Goal: Task Accomplishment & Management: Complete application form

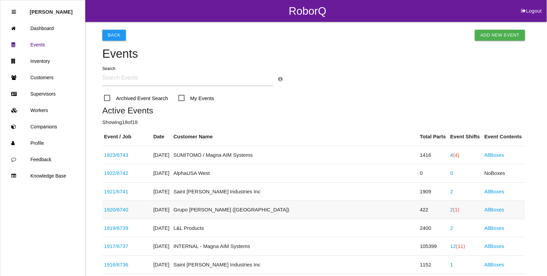
click at [114, 211] on link "1920 / 6740" at bounding box center [116, 209] width 24 height 6
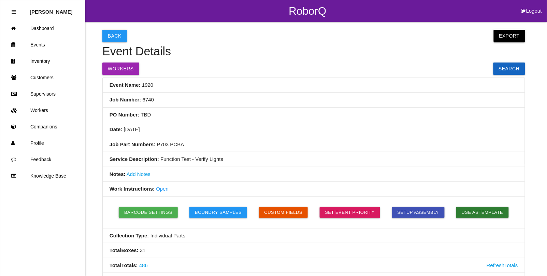
click at [512, 34] on button "Export" at bounding box center [509, 36] width 31 height 12
click at [496, 40] on link "Export Excel" at bounding box center [503, 38] width 39 height 16
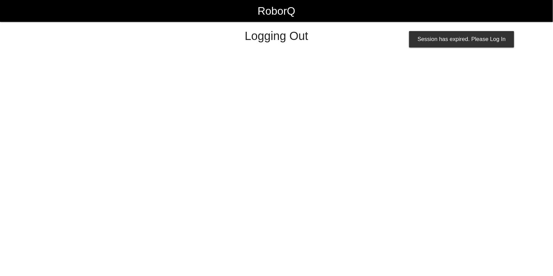
select select "Admin"
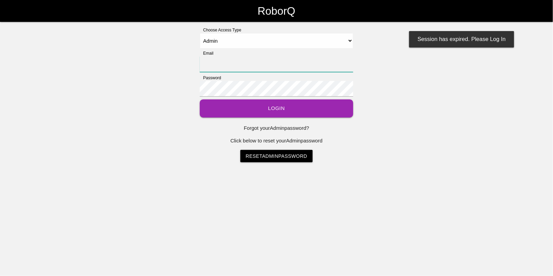
type input "[EMAIL_ADDRESS][DOMAIN_NAME]"
click at [264, 107] on button "Login" at bounding box center [277, 108] width 154 height 18
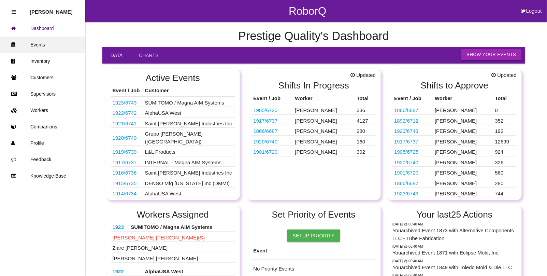
click at [40, 44] on link "Events" at bounding box center [42, 45] width 85 height 16
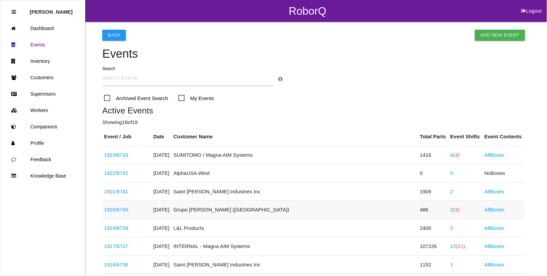
click at [453, 208] on span "(1)" at bounding box center [456, 209] width 6 height 6
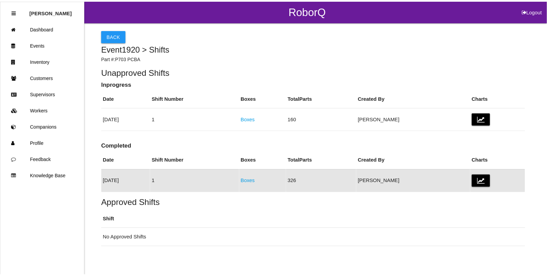
scroll to position [5, 0]
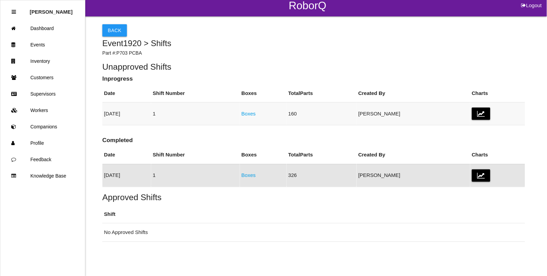
click at [256, 113] on link "Boxes" at bounding box center [249, 114] width 14 height 6
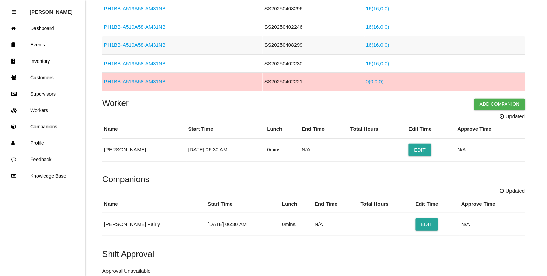
scroll to position [227, 0]
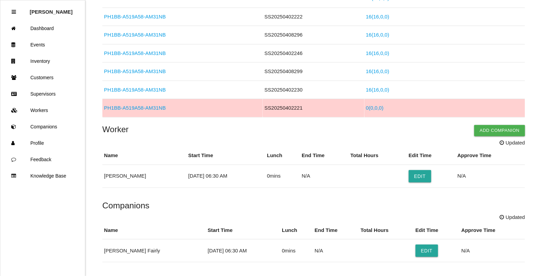
click at [143, 108] on link "PH1BB-A519A58-AM31NB" at bounding box center [135, 108] width 62 height 6
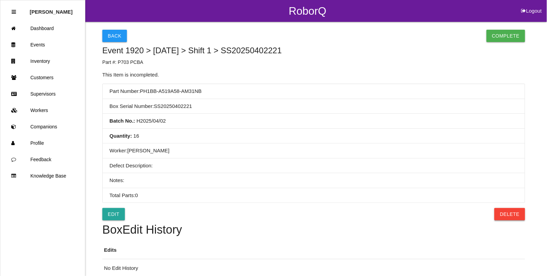
click at [518, 214] on button "Delete" at bounding box center [509, 214] width 30 height 12
click at [507, 214] on button "Confirm" at bounding box center [508, 214] width 34 height 12
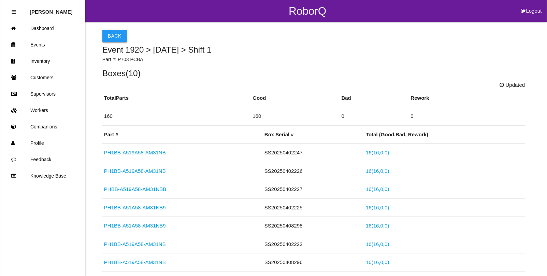
click at [108, 35] on button "Back" at bounding box center [114, 36] width 25 height 12
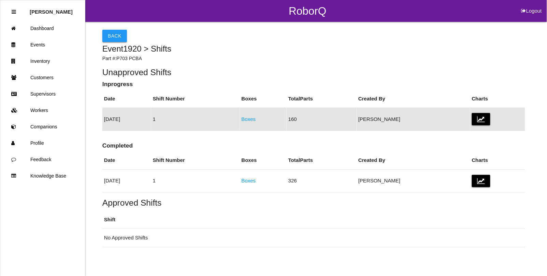
click at [113, 36] on button "Back" at bounding box center [114, 36] width 25 height 12
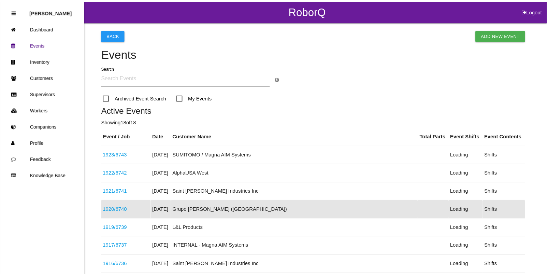
scroll to position [72, 0]
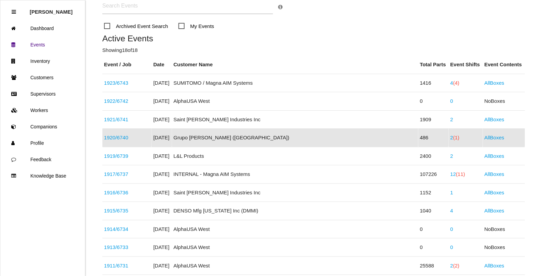
click at [121, 136] on link "1920 / 6740" at bounding box center [116, 137] width 24 height 6
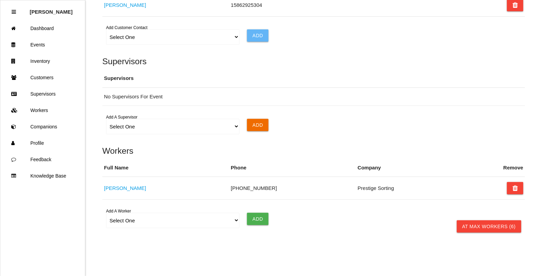
scroll to position [538, 0]
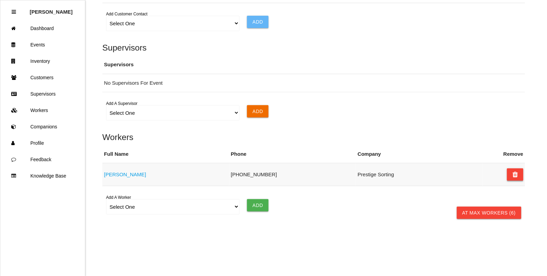
click at [509, 174] on button at bounding box center [515, 174] width 16 height 12
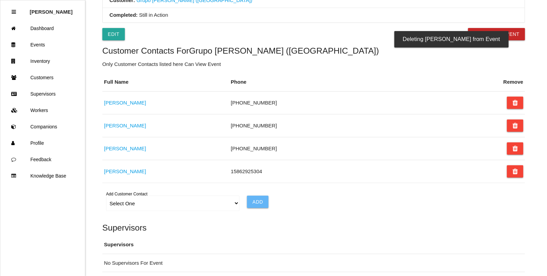
scroll to position [277, 0]
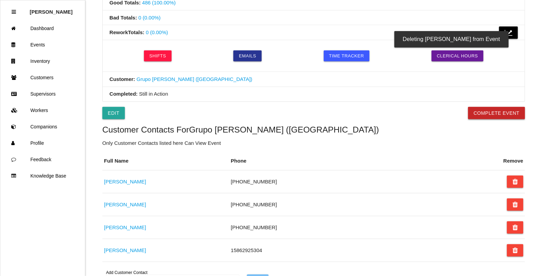
click at [492, 115] on button "Complete Event" at bounding box center [496, 113] width 57 height 12
click at [47, 47] on link "Events" at bounding box center [42, 45] width 85 height 16
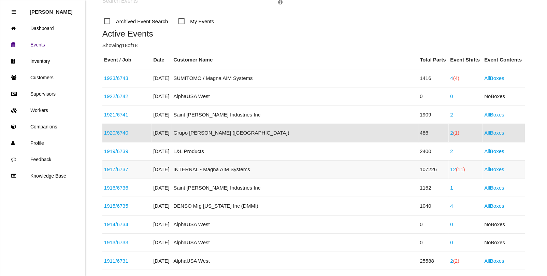
scroll to position [85, 0]
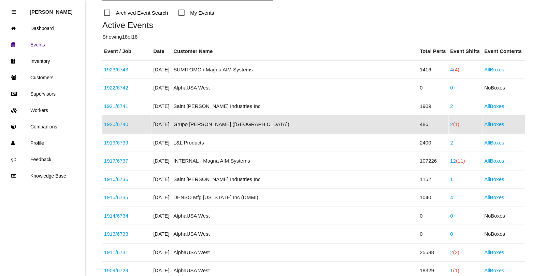
click at [122, 123] on link "1920 / 6740" at bounding box center [116, 124] width 24 height 6
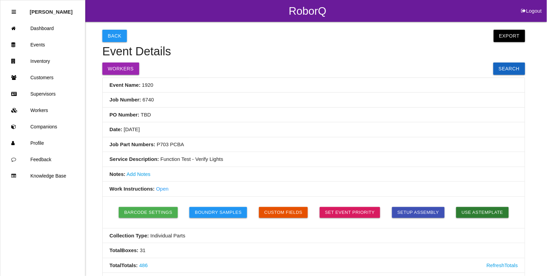
click at [186, 144] on li "Job Part Numbers: P703 PCBA" at bounding box center [314, 144] width 422 height 15
drag, startPoint x: 182, startPoint y: 144, endPoint x: 156, endPoint y: 145, distance: 26.0
click at [156, 145] on li "Job Part Numbers: P703 PCBA" at bounding box center [314, 144] width 422 height 15
copy li "P703 PCBA"
click at [39, 43] on link "Events" at bounding box center [42, 45] width 85 height 16
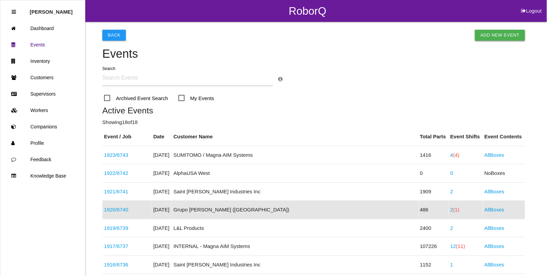
click at [496, 36] on link "Add New Event" at bounding box center [500, 35] width 50 height 11
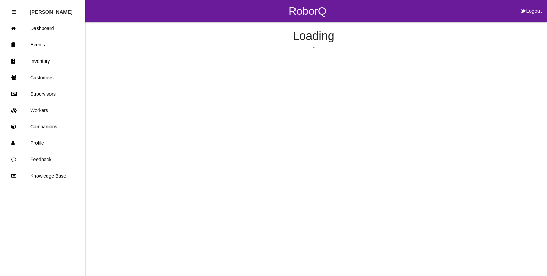
select select "notRequired"
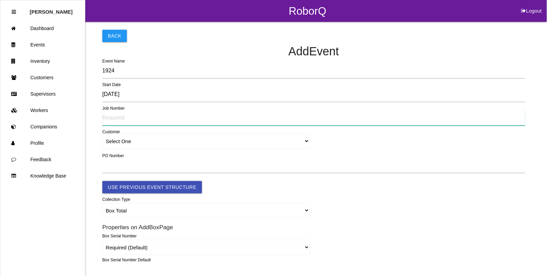
click at [115, 120] on input "text" at bounding box center [313, 118] width 423 height 16
type input "6740"
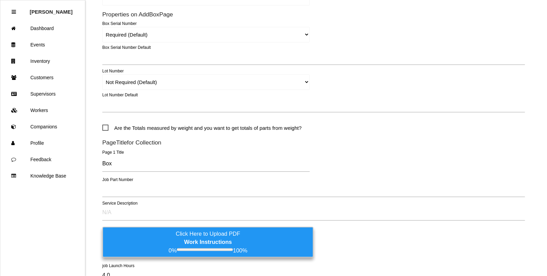
scroll to position [213, 0]
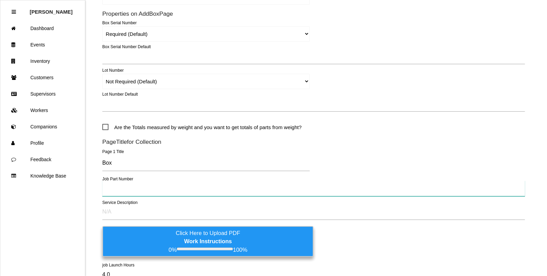
click at [112, 190] on input "text" at bounding box center [313, 189] width 423 height 16
paste input "P703 PCBA"
type input "P703 PCBA"
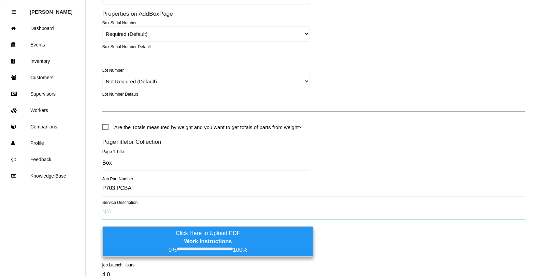
click at [112, 217] on input "text" at bounding box center [313, 212] width 423 height 16
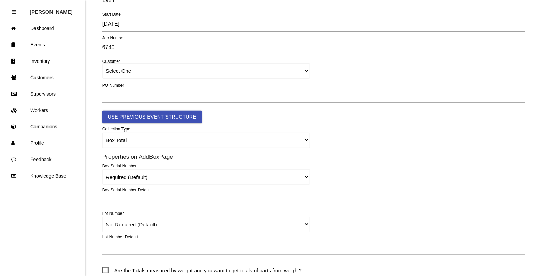
scroll to position [0, 0]
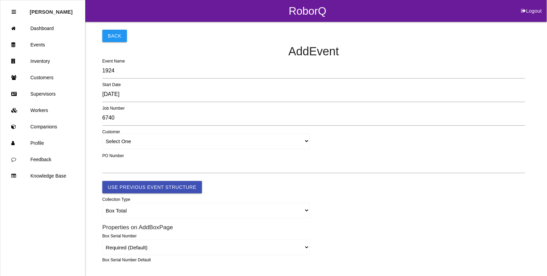
type input "Function Test - Verify Lights / Pull out batch codes 25031701284 and 25031702963"
click at [115, 142] on select "Select One A. Lyons & Co., Inc. A. Raymond Canada (ARaymond Manufacturing Cente…" at bounding box center [205, 140] width 207 height 15
select select "603942a539c08f0019d7a804"
click at [102, 134] on select "Select One A. Lyons & Co., Inc. A. Raymond Canada (ARaymond Manufacturing Cente…" at bounding box center [205, 140] width 207 height 15
select select "603942a539c08f0019d7a804"
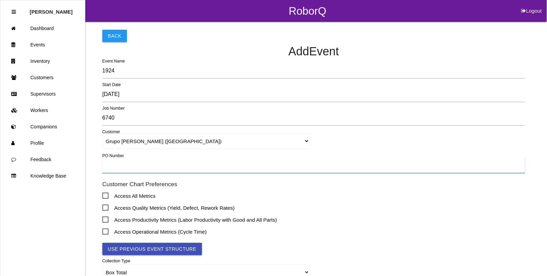
click at [127, 166] on input "text" at bounding box center [313, 165] width 423 height 16
type input "TBD"
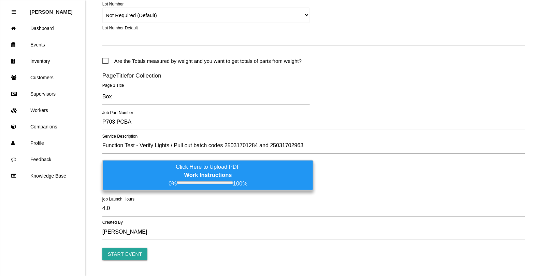
scroll to position [359, 0]
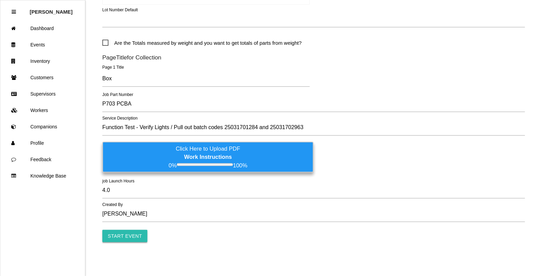
click at [117, 238] on input "Start Event" at bounding box center [124, 236] width 45 height 12
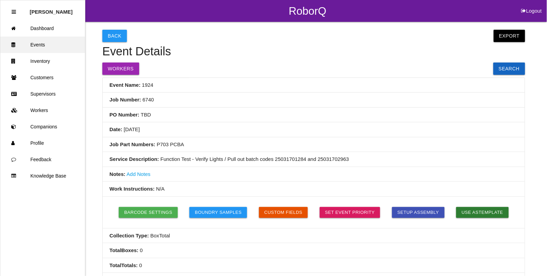
click at [37, 46] on link "Events" at bounding box center [42, 45] width 85 height 16
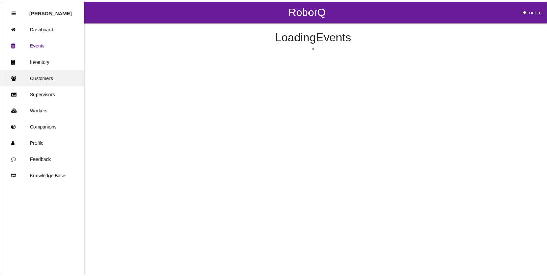
scroll to position [17, 0]
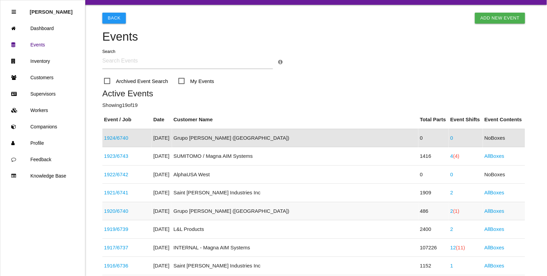
click at [124, 211] on link "1920 / 6740" at bounding box center [116, 211] width 24 height 6
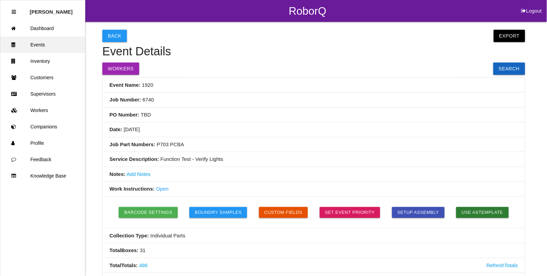
click at [37, 41] on link "Events" at bounding box center [42, 45] width 85 height 16
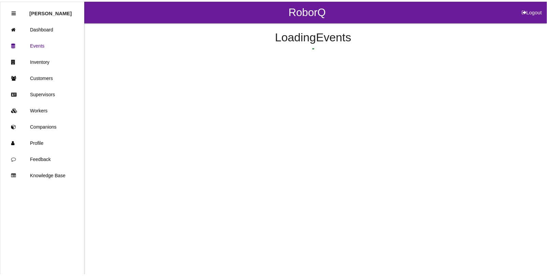
scroll to position [90, 0]
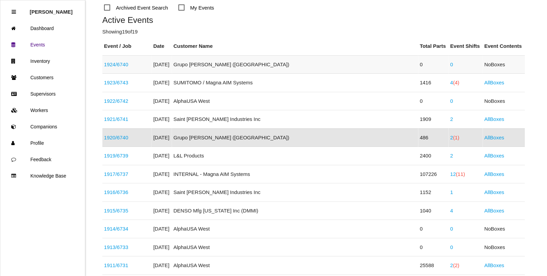
click at [122, 61] on link "1924 / 6740" at bounding box center [116, 64] width 24 height 6
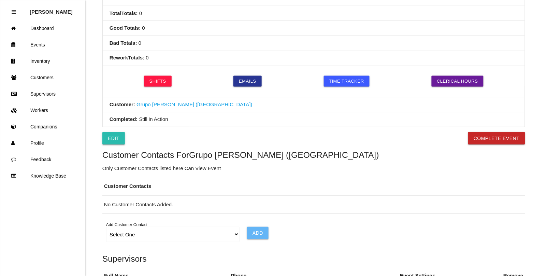
scroll to position [251, 0]
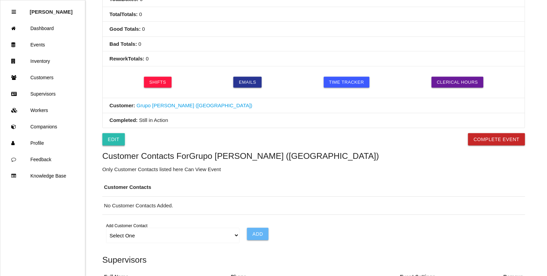
click at [115, 139] on link "Edit" at bounding box center [113, 139] width 23 height 12
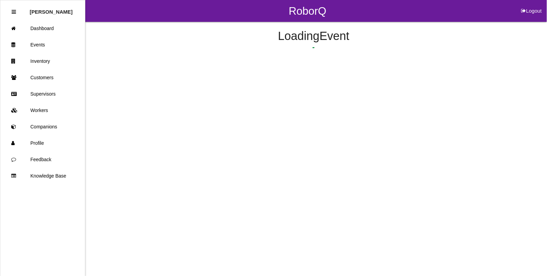
select select "notRequired"
select select "false"
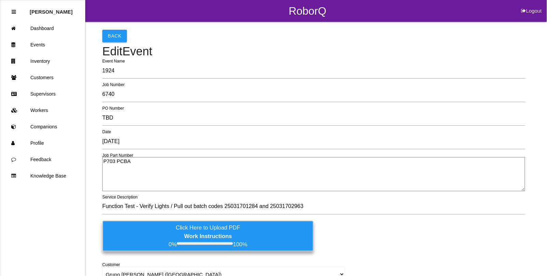
click at [108, 37] on button "Back" at bounding box center [114, 36] width 25 height 12
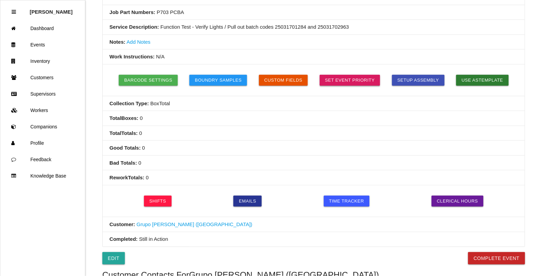
scroll to position [213, 0]
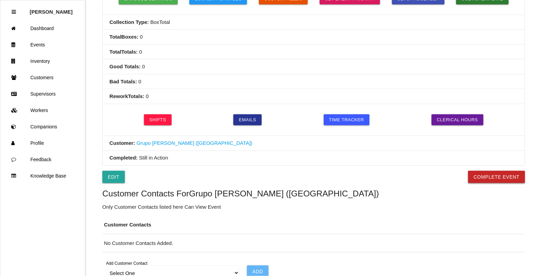
click at [485, 180] on button "Complete Event" at bounding box center [496, 177] width 57 height 12
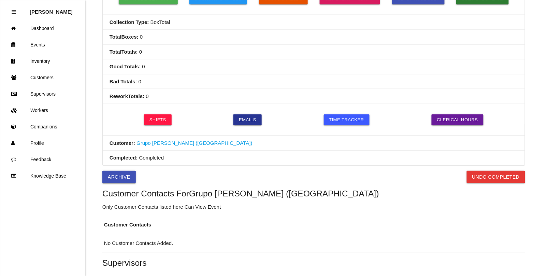
click at [112, 179] on button "Archive" at bounding box center [118, 177] width 33 height 12
click at [40, 45] on link "Events" at bounding box center [42, 45] width 85 height 16
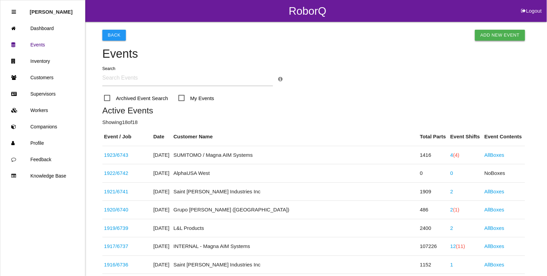
click at [489, 33] on link "Add New Event" at bounding box center [500, 35] width 50 height 11
select select "notRequired"
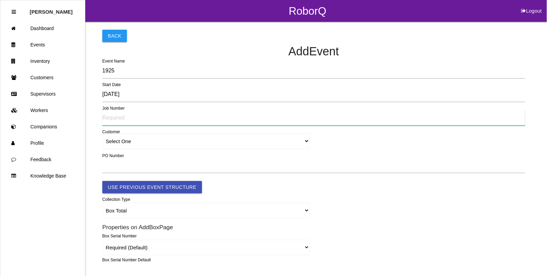
click at [122, 118] on input "text" at bounding box center [313, 118] width 423 height 16
type input "6740"
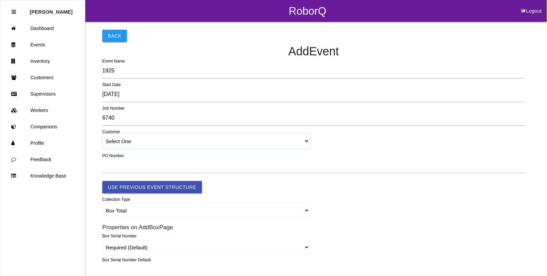
click at [123, 141] on select "Select One A. Lyons & Co., Inc. A. Raymond Canada (ARaymond Manufacturing Cente…" at bounding box center [205, 140] width 207 height 15
select select "603942a539c08f0019d7a804"
click at [102, 134] on select "Select One A. Lyons & Co., Inc. A. Raymond Canada (ARaymond Manufacturing Cente…" at bounding box center [205, 140] width 207 height 15
select select "603942a539c08f0019d7a804"
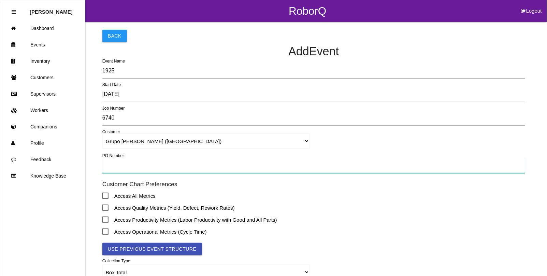
click at [116, 161] on input "text" at bounding box center [313, 165] width 423 height 16
type input "TBD"
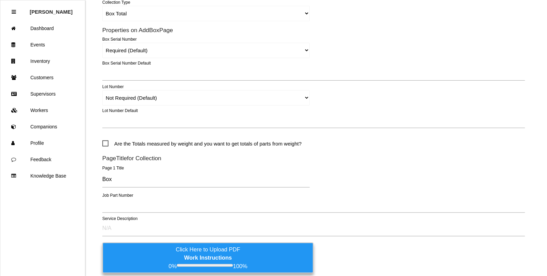
scroll to position [299, 0]
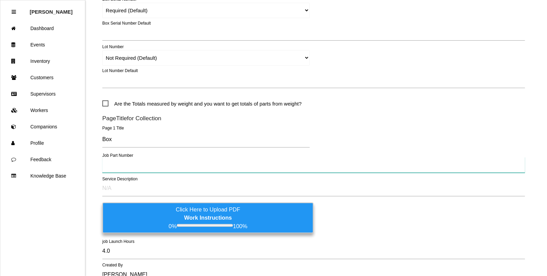
click at [119, 166] on input "text" at bounding box center [313, 165] width 423 height 16
paste input "P703 PCBA"
type input "P703 PCBA"
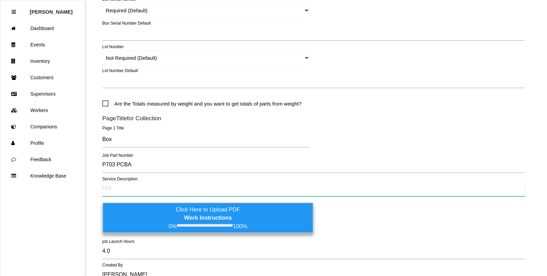
click at [123, 188] on input "text" at bounding box center [313, 189] width 423 height 16
type input "V"
type input "Function Test - Verify Lights / Pull out batch codes 25031701284 and 25031702963"
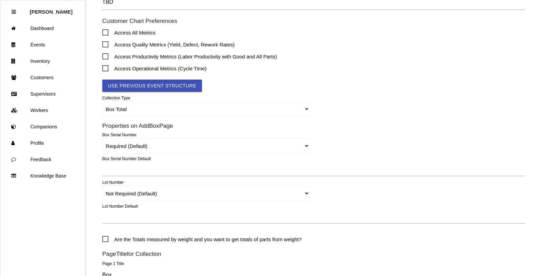
scroll to position [146, 0]
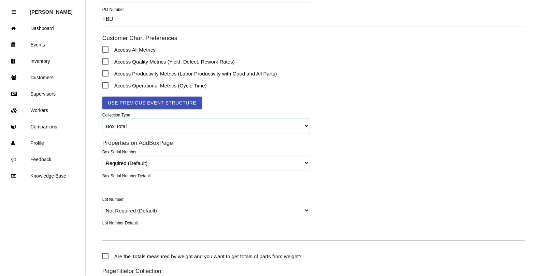
click at [122, 127] on select "Box Total Individual Parts Yard Purge Full Custom Form Full Custom Form w/ Seri…" at bounding box center [205, 125] width 207 height 15
select select "parts"
click at [102, 118] on select "Box Total Individual Parts Yard Purge Full Custom Form Full Custom Form w/ Seri…" at bounding box center [205, 125] width 207 height 15
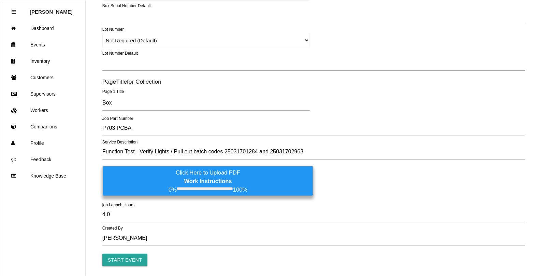
scroll to position [317, 0]
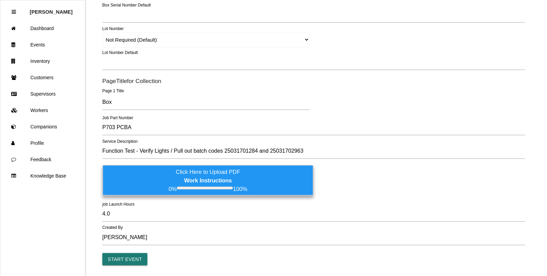
click at [134, 256] on input "Start Event" at bounding box center [124, 259] width 45 height 12
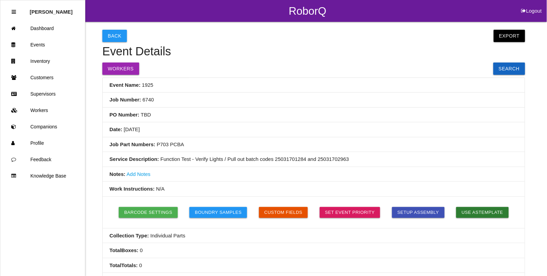
click at [508, 145] on li "Job Part Numbers: P703 PCBA" at bounding box center [314, 144] width 422 height 15
click at [280, 209] on button "Custom Fields" at bounding box center [283, 212] width 49 height 11
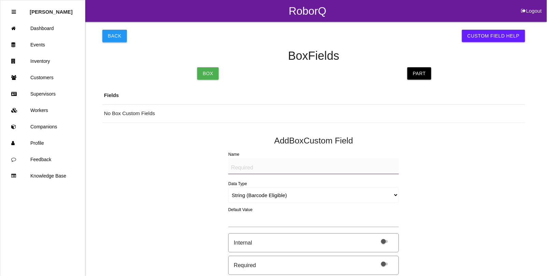
click at [111, 35] on button "Back" at bounding box center [114, 36] width 25 height 12
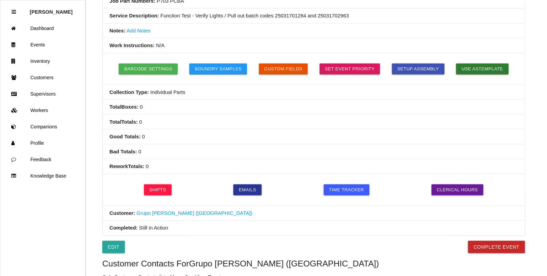
scroll to position [128, 0]
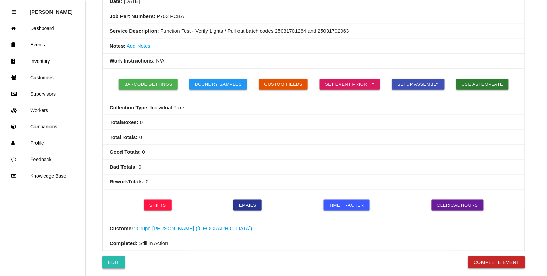
click at [107, 259] on link "Edit" at bounding box center [113, 262] width 23 height 12
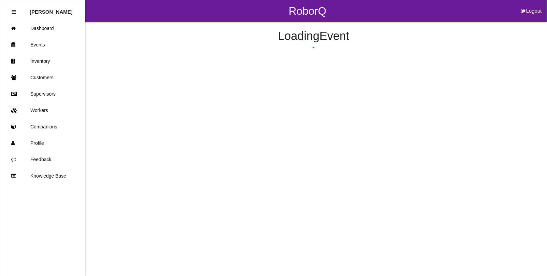
select select "notRequired"
select select "false"
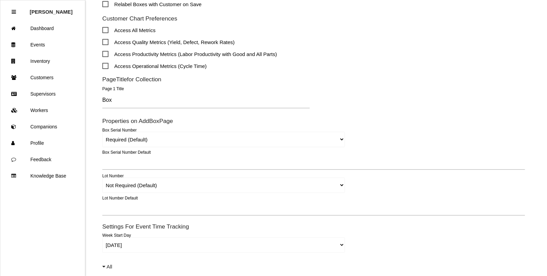
scroll to position [341, 0]
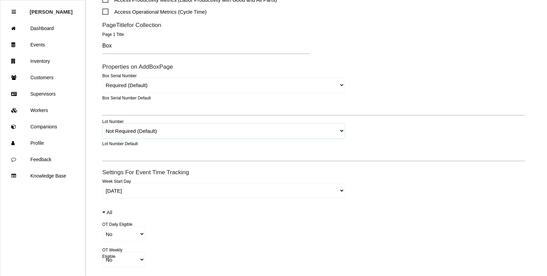
click at [338, 131] on select "Required Not Required (Default) Remove" at bounding box center [223, 130] width 243 height 15
select select "remove"
click at [102, 123] on select "Required Not Required (Default) Remove" at bounding box center [223, 130] width 243 height 15
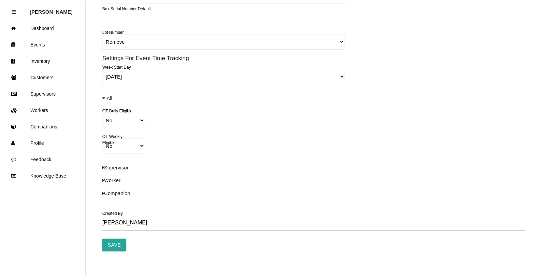
scroll to position [439, 0]
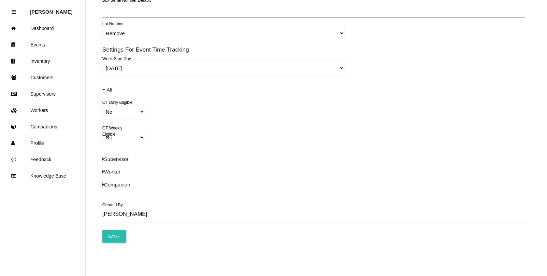
click at [105, 237] on input "Save" at bounding box center [114, 236] width 24 height 12
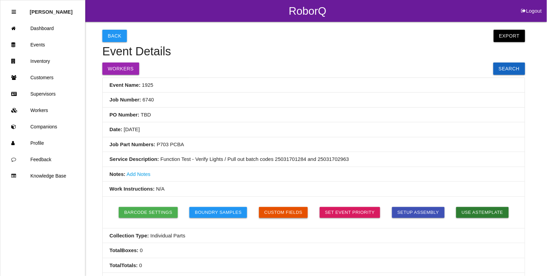
click at [276, 213] on button "Custom Fields" at bounding box center [283, 212] width 49 height 11
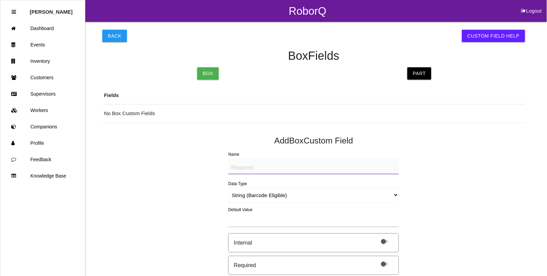
click at [243, 168] on textarea "Name" at bounding box center [313, 166] width 171 height 16
type textarea "b"
type textarea "Batch #"
click at [240, 197] on select "String (Barcode Eligible) Number Instructions True/False Select One of Many Sel…" at bounding box center [313, 194] width 171 height 15
click at [248, 93] on th "Fields" at bounding box center [313, 95] width 423 height 18
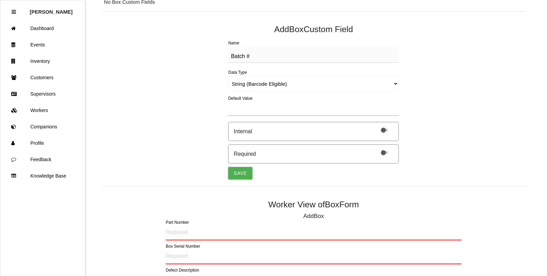
scroll to position [128, 0]
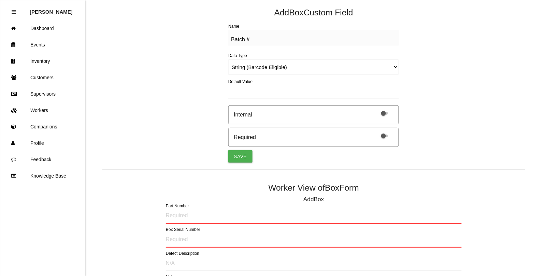
click at [383, 136] on span at bounding box center [384, 135] width 7 height 3
click at [376, 131] on input "checkbox" at bounding box center [376, 131] width 0 height 0
click at [238, 156] on button "Save" at bounding box center [240, 156] width 24 height 12
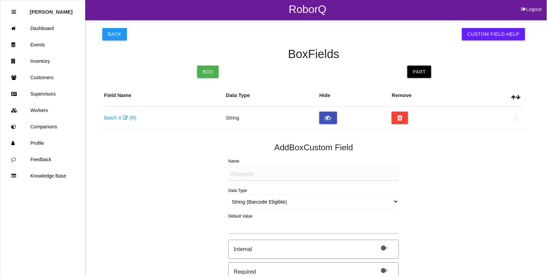
scroll to position [0, 0]
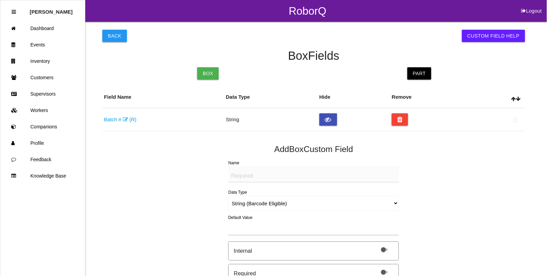
click at [251, 178] on textarea "Name" at bounding box center [313, 174] width 171 height 16
type textarea "Quantity"
click at [248, 200] on select "String (Barcode Eligible) Number Instructions True/False Select One of Many Sel…" at bounding box center [313, 203] width 171 height 15
select select "number"
click at [228, 196] on select "String (Barcode Eligible) Number Instructions True/False Select One of Many Sel…" at bounding box center [313, 203] width 171 height 15
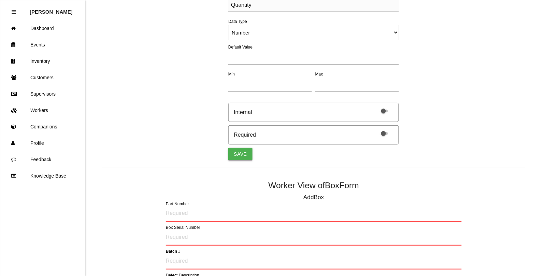
click at [236, 154] on button "Save" at bounding box center [240, 154] width 24 height 12
select select "string"
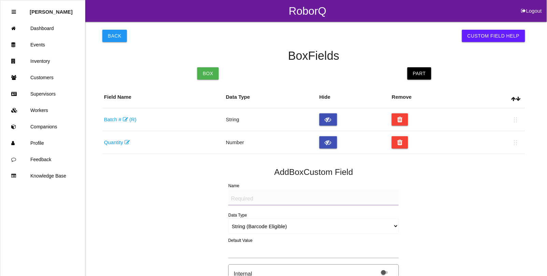
click at [246, 199] on textarea "Name" at bounding box center [313, 197] width 171 height 16
type textarea "LABEL (IMAGE)"
click at [243, 226] on select "String (Barcode Eligible) Number Instructions True/False Select One of Many Sel…" at bounding box center [313, 225] width 171 height 15
select select "imageCF"
click at [228, 218] on select "String (Barcode Eligible) Number Instructions True/False Select One of Many Sel…" at bounding box center [313, 225] width 171 height 15
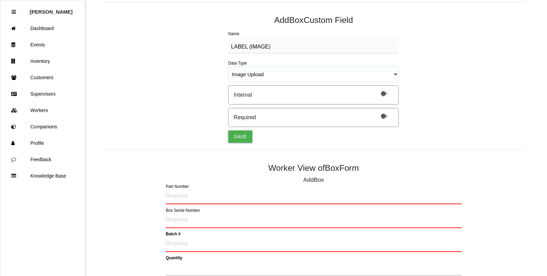
scroll to position [171, 0]
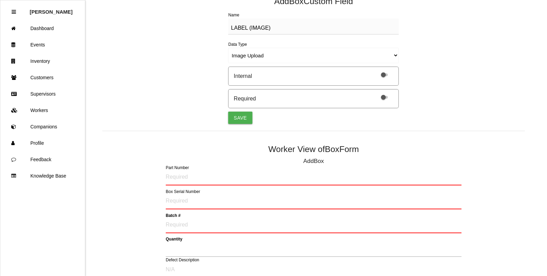
click at [398, 101] on div "Required" at bounding box center [313, 98] width 171 height 19
click at [387, 99] on span at bounding box center [384, 97] width 7 height 3
click at [376, 93] on input "checkbox" at bounding box center [376, 93] width 0 height 0
click at [243, 118] on button "Save" at bounding box center [240, 118] width 24 height 12
select select "string"
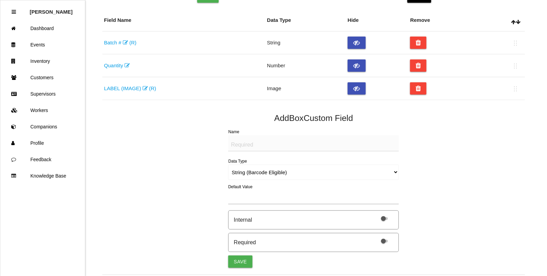
scroll to position [0, 0]
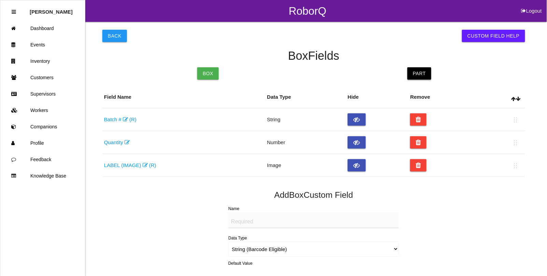
click at [419, 73] on link "Part" at bounding box center [419, 73] width 24 height 12
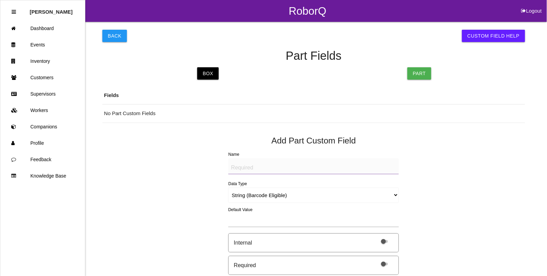
click at [244, 168] on textarea "Name" at bounding box center [313, 166] width 171 height 16
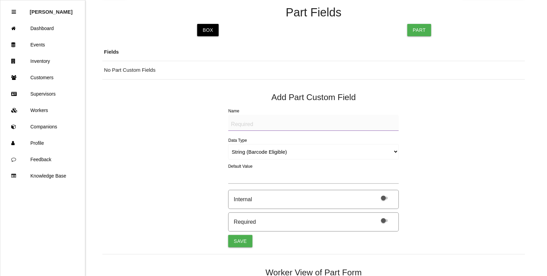
scroll to position [43, 0]
click at [244, 126] on textarea "Name" at bounding box center [313, 123] width 171 height 16
type textarea "Part # QR Code"
click at [384, 220] on span at bounding box center [384, 221] width 7 height 3
click at [376, 217] on input "checkbox" at bounding box center [376, 217] width 0 height 0
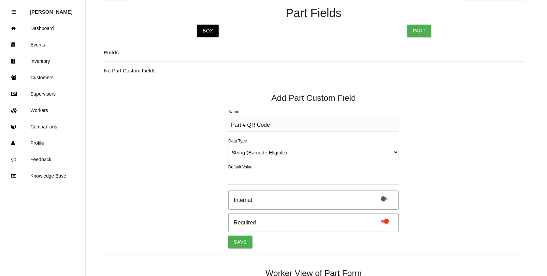
click at [243, 240] on button "Save" at bounding box center [240, 241] width 24 height 12
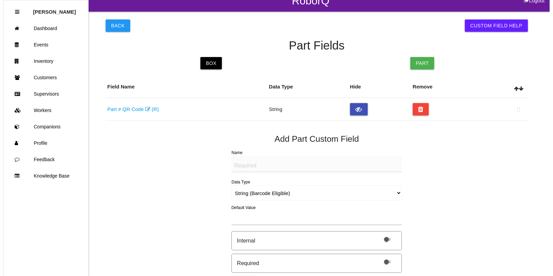
scroll to position [0, 0]
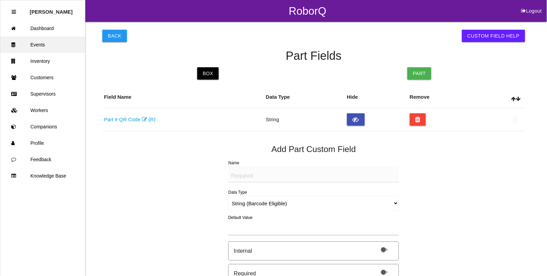
click at [39, 45] on link "Events" at bounding box center [42, 45] width 85 height 16
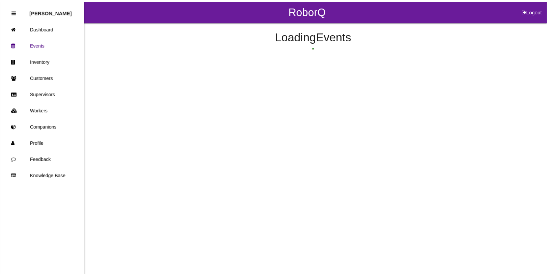
scroll to position [17, 0]
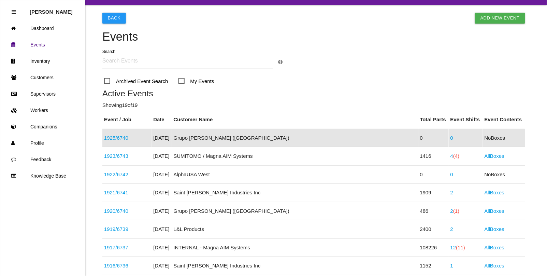
click at [122, 137] on link "1925 / 6740" at bounding box center [116, 138] width 24 height 6
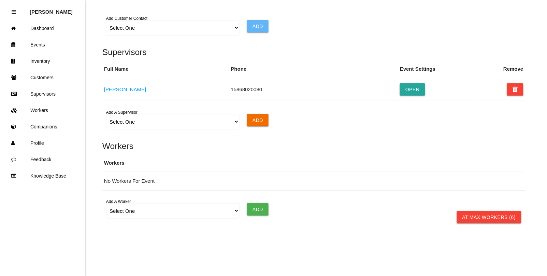
scroll to position [464, 0]
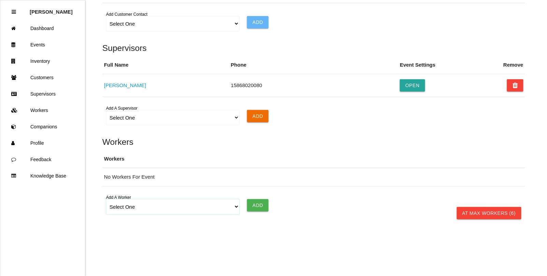
click at [132, 207] on select "Select One Adam Antonich Andrew Miller Cedric Ragland Jared Blott John Sims Lin…" at bounding box center [172, 206] width 133 height 15
click at [234, 209] on select "Select One Adam Antonich Andrew Miller Cedric Ragland Jared Blott John Sims Lin…" at bounding box center [172, 206] width 133 height 15
select select "5f77858b1afedb0012ee5ca3"
click at [106, 199] on select "Select One Adam Antonich Andrew Miller Cedric Ragland Jared Blott John Sims Lin…" at bounding box center [172, 206] width 133 height 15
click at [264, 205] on input "Add" at bounding box center [257, 205] width 21 height 12
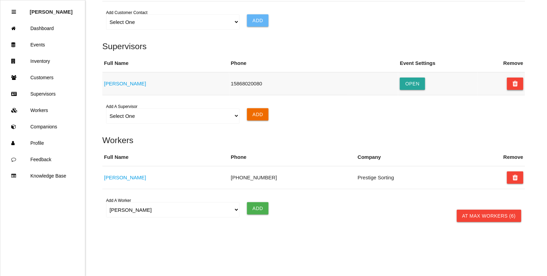
click at [512, 85] on button at bounding box center [515, 83] width 16 height 12
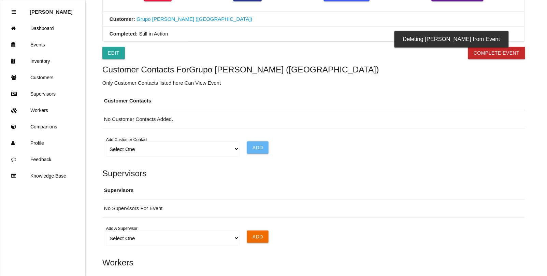
scroll to position [379, 0]
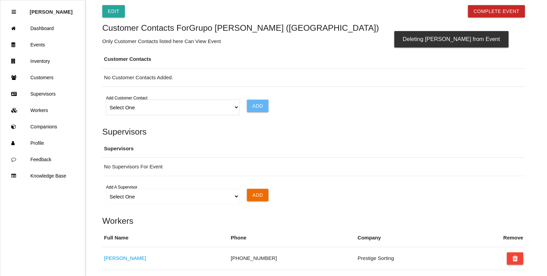
click at [234, 106] on select "Select One Choose All Alan Campbell Kapil Deshpande Kenneth Colvard Perry Russo…" at bounding box center [172, 107] width 133 height 15
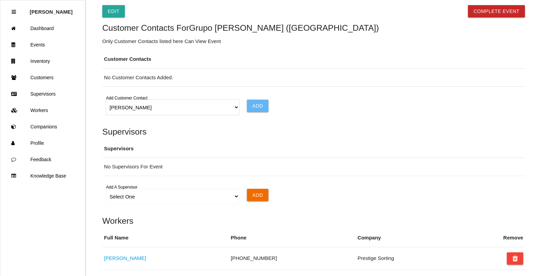
click at [106, 101] on select "Select One Choose All Alan Campbell Kapil Deshpande Kenneth Colvard Perry Russo…" at bounding box center [172, 107] width 133 height 15
click at [251, 107] on input "Add" at bounding box center [257, 106] width 21 height 12
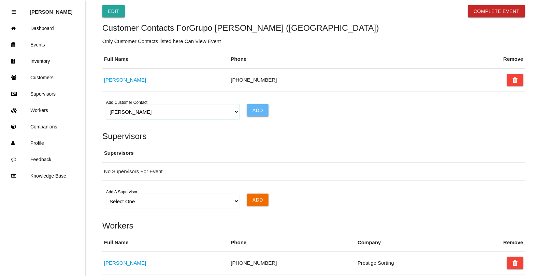
click at [234, 115] on select "Select One Choose All Alan Campbell Kapil Deshpande Kenneth Colvard Perry Russo…" at bounding box center [172, 111] width 133 height 15
click at [106, 106] on select "Select One Choose All Alan Campbell Kapil Deshpande Kenneth Colvard Perry Russo…" at bounding box center [172, 111] width 133 height 15
click at [257, 110] on input "Add" at bounding box center [257, 110] width 21 height 12
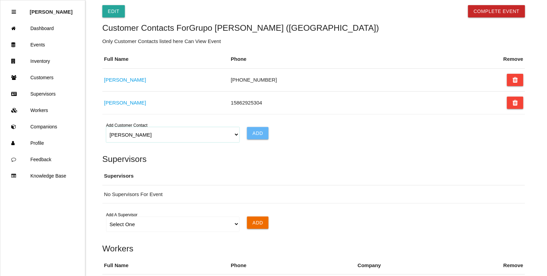
click at [234, 140] on select "Select One Choose All Alan Campbell Kapil Deshpande Kenneth Colvard Perry Russo…" at bounding box center [172, 134] width 133 height 15
select select "628633d8b6d883001209ee7c"
click at [106, 129] on select "Select One Choose All Alan Campbell Kapil Deshpande Kenneth Colvard Perry Russo…" at bounding box center [172, 134] width 133 height 15
click at [246, 132] on div "Add" at bounding box center [278, 133] width 70 height 12
click at [251, 134] on input "Add" at bounding box center [257, 133] width 21 height 12
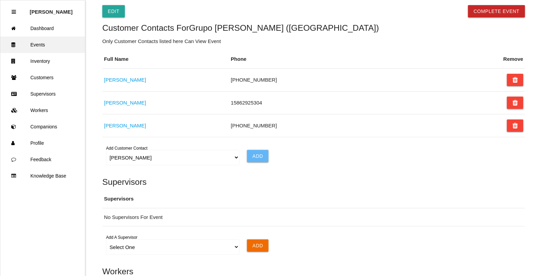
click at [45, 45] on link "Events" at bounding box center [42, 45] width 85 height 16
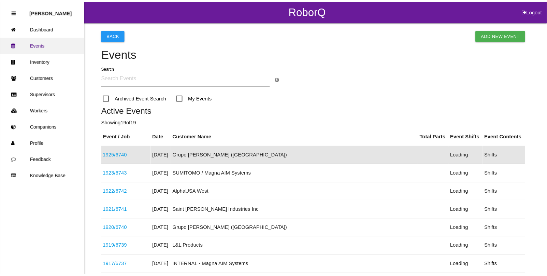
scroll to position [17, 0]
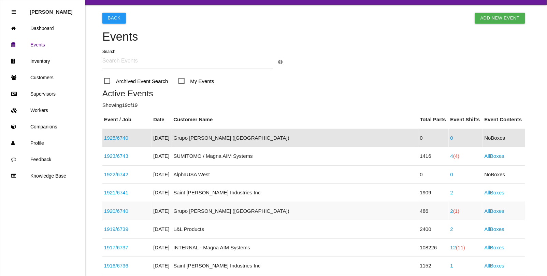
click at [111, 209] on link "1920 / 6740" at bounding box center [116, 211] width 24 height 6
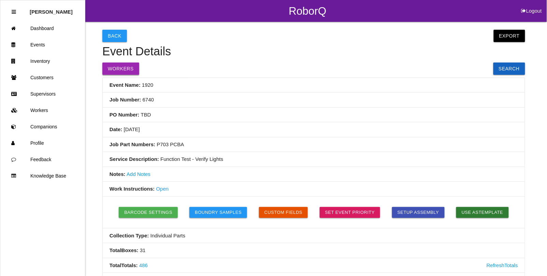
click at [118, 67] on button "Workers" at bounding box center [120, 68] width 37 height 12
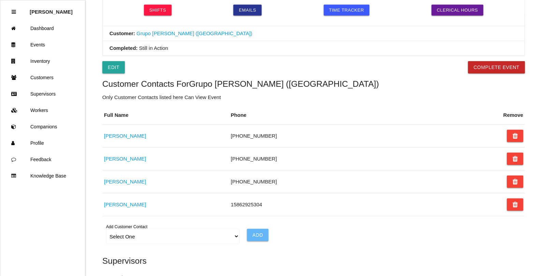
scroll to position [320, 0]
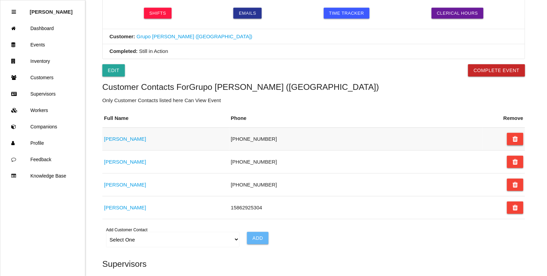
click at [512, 140] on button at bounding box center [515, 139] width 16 height 12
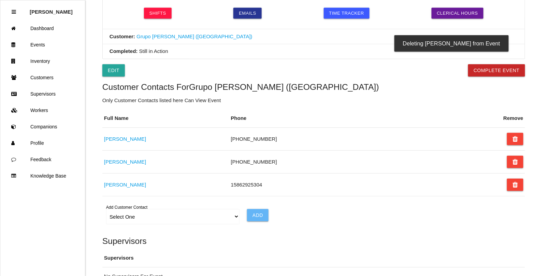
click at [514, 163] on icon at bounding box center [515, 162] width 5 height 12
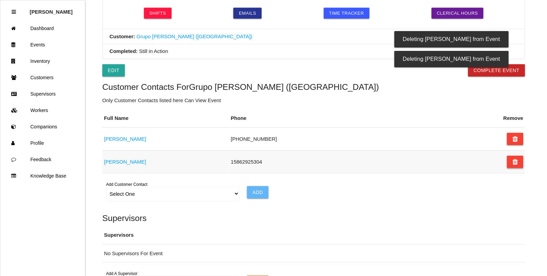
click at [517, 164] on icon at bounding box center [515, 162] width 5 height 12
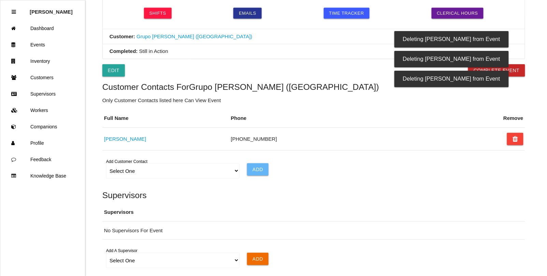
click at [515, 142] on icon at bounding box center [515, 139] width 5 height 12
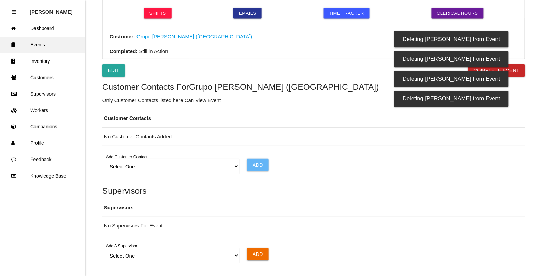
click at [44, 43] on link "Events" at bounding box center [42, 45] width 85 height 16
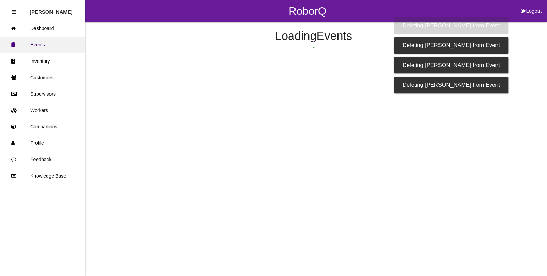
scroll to position [90, 0]
